Goal: Information Seeking & Learning: Find specific fact

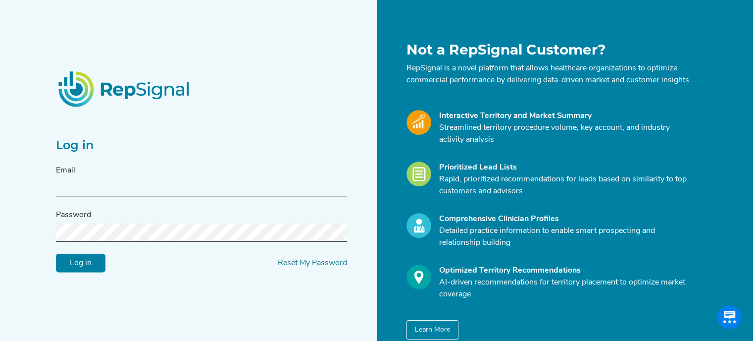
click at [182, 184] on div "Email" at bounding box center [201, 180] width 291 height 33
click at [92, 195] on input "text" at bounding box center [201, 188] width 291 height 18
type input "michael.j.hansen@medtronic.com"
click at [56, 253] on input "Log in" at bounding box center [81, 262] width 50 height 19
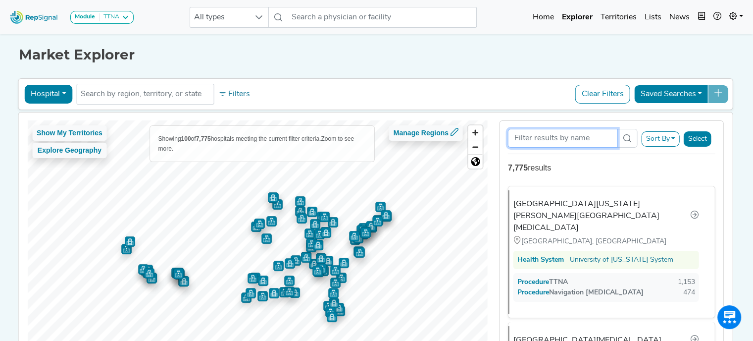
click at [579, 141] on input "Search Term" at bounding box center [562, 138] width 109 height 19
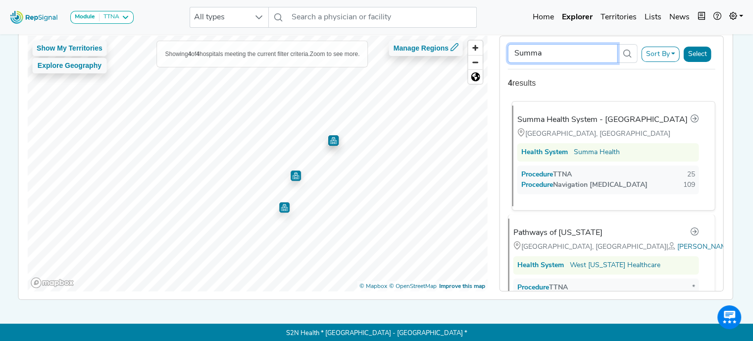
type input "Summa"
click at [594, 118] on div "Summa Health System - [GEOGRAPHIC_DATA]" at bounding box center [602, 120] width 170 height 12
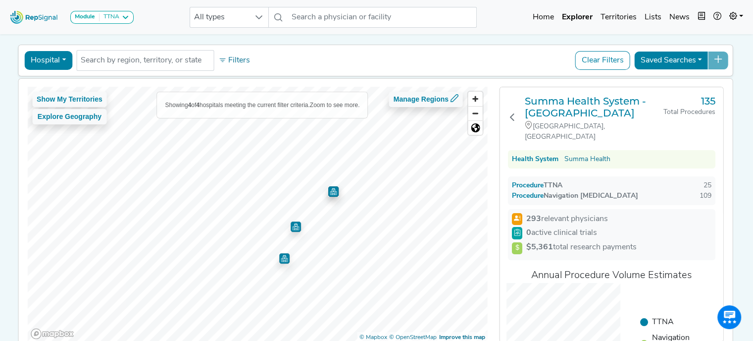
scroll to position [33, 0]
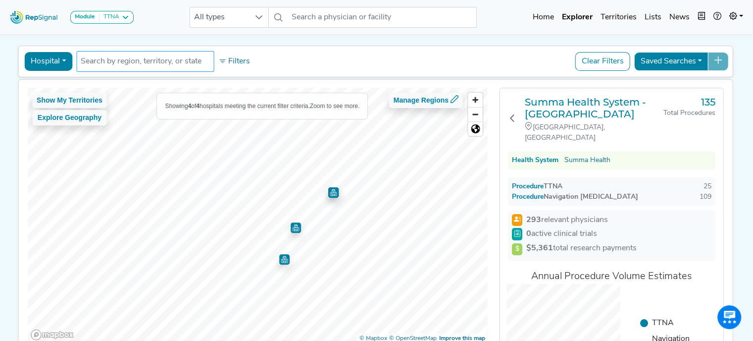
click at [130, 65] on input "text" at bounding box center [145, 61] width 129 height 12
type input "Summa"
click at [58, 62] on button "Hospital" at bounding box center [48, 61] width 48 height 19
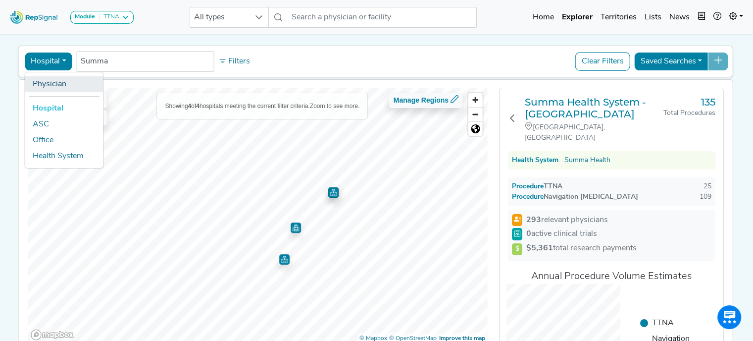
click at [47, 89] on link "Physician" at bounding box center [64, 84] width 78 height 16
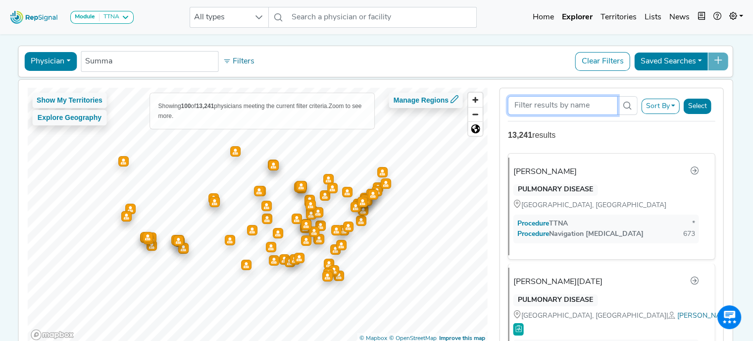
click at [572, 105] on input "Search Term" at bounding box center [562, 105] width 109 height 19
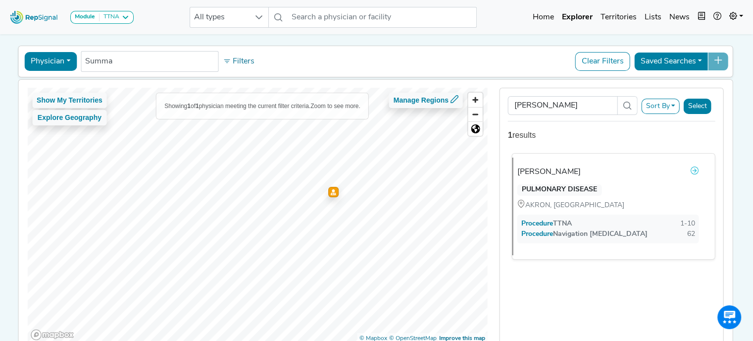
click at [691, 168] on icon at bounding box center [695, 170] width 8 height 8
click at [153, 63] on input "Summa" at bounding box center [149, 61] width 129 height 12
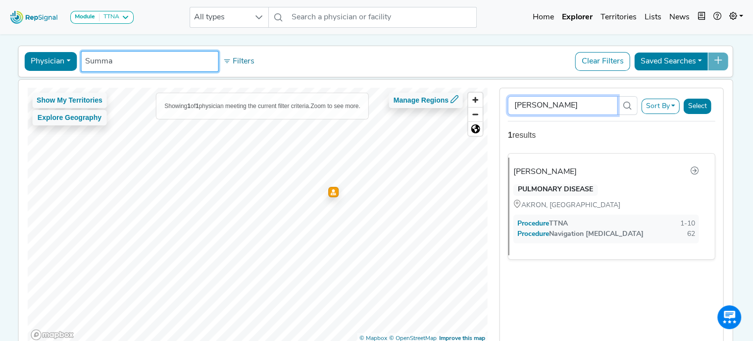
click at [575, 103] on input "[PERSON_NAME]" at bounding box center [562, 105] width 109 height 19
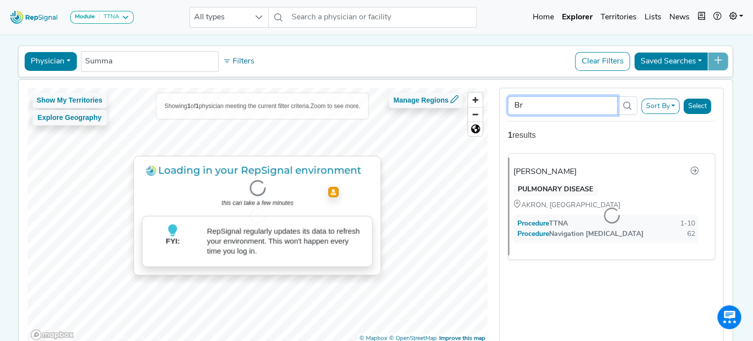
type input "B"
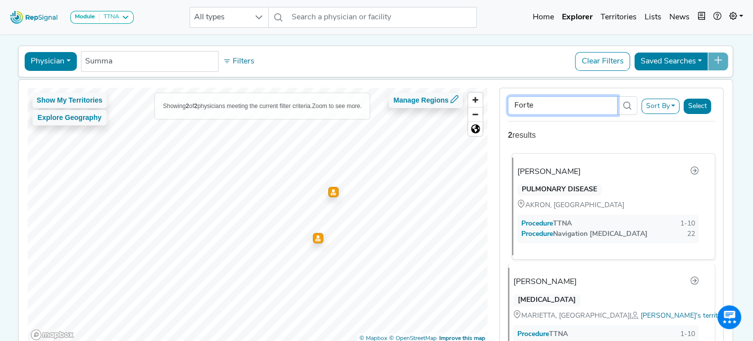
type input "Forte"
click at [604, 205] on div "AKRON, OH" at bounding box center [575, 204] width 117 height 11
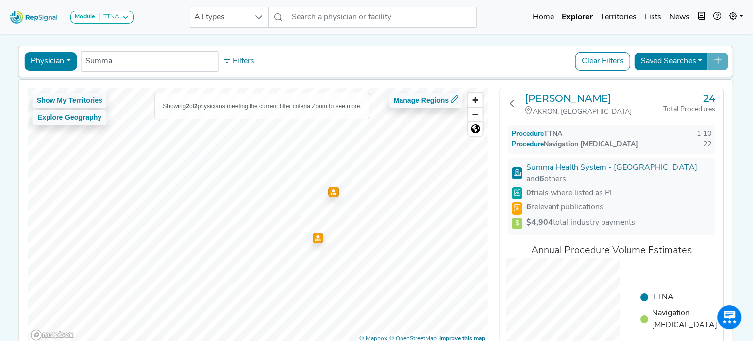
scroll to position [0, 0]
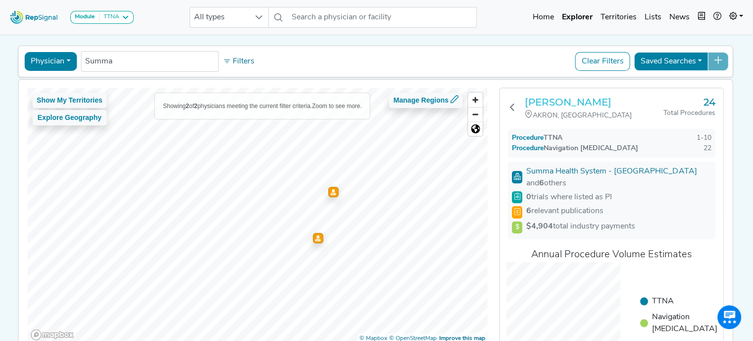
click at [550, 97] on h3 "[PERSON_NAME]" at bounding box center [594, 102] width 139 height 12
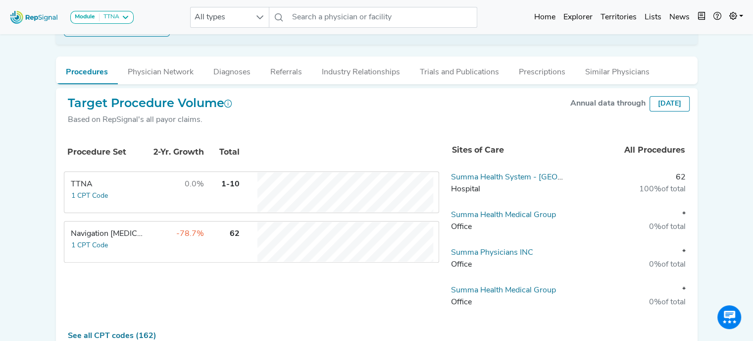
scroll to position [213, 0]
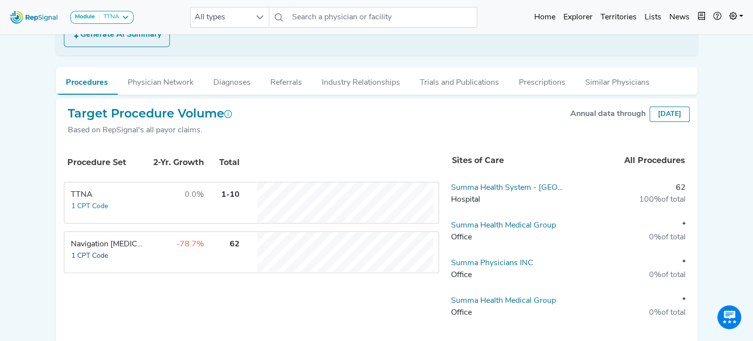
click at [93, 251] on button "1 CPT Code" at bounding box center [90, 255] width 38 height 11
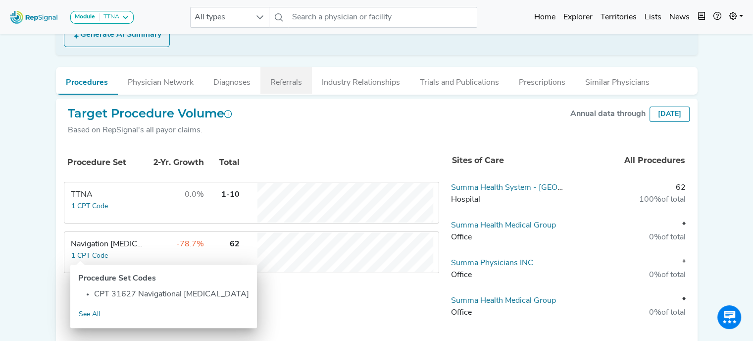
click at [290, 79] on button "Referrals" at bounding box center [285, 80] width 51 height 27
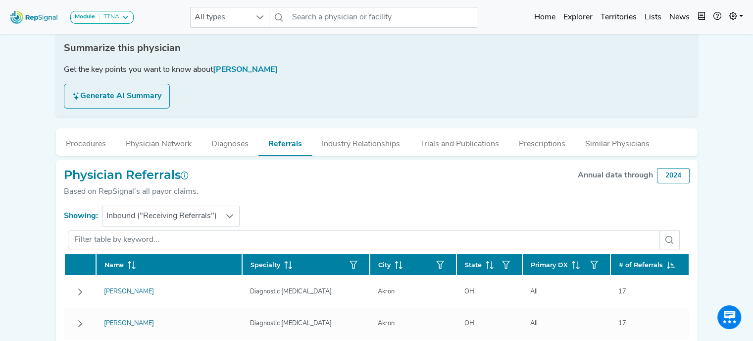
scroll to position [149, 0]
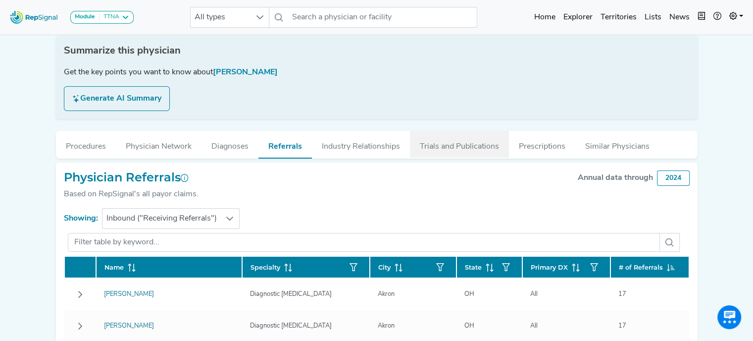
click at [446, 146] on button "Trials and Publications" at bounding box center [459, 144] width 99 height 27
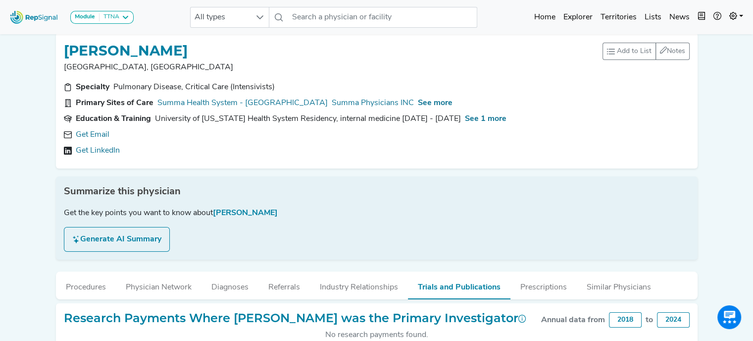
scroll to position [0, 0]
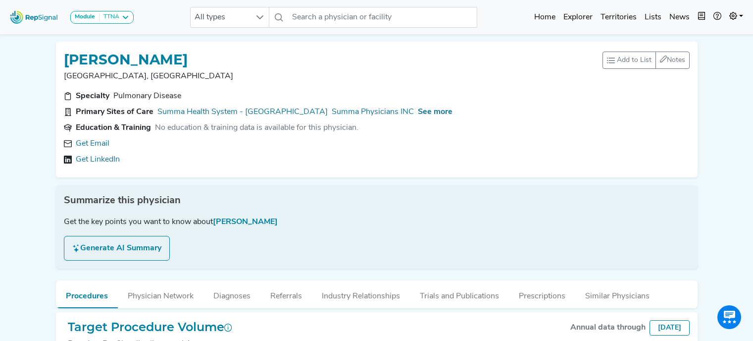
click at [447, 298] on button "Trials and Publications" at bounding box center [459, 293] width 99 height 27
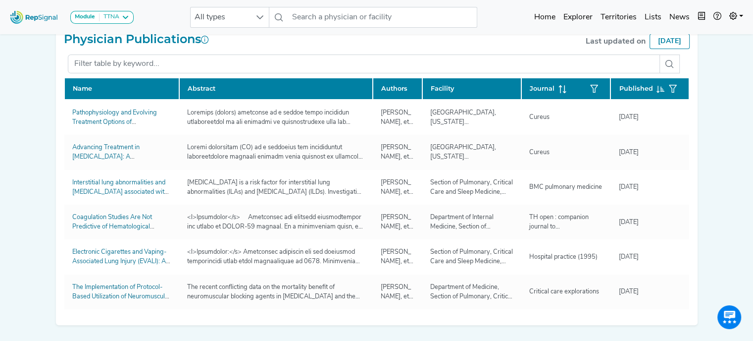
scroll to position [333, 0]
